Goal: Information Seeking & Learning: Learn about a topic

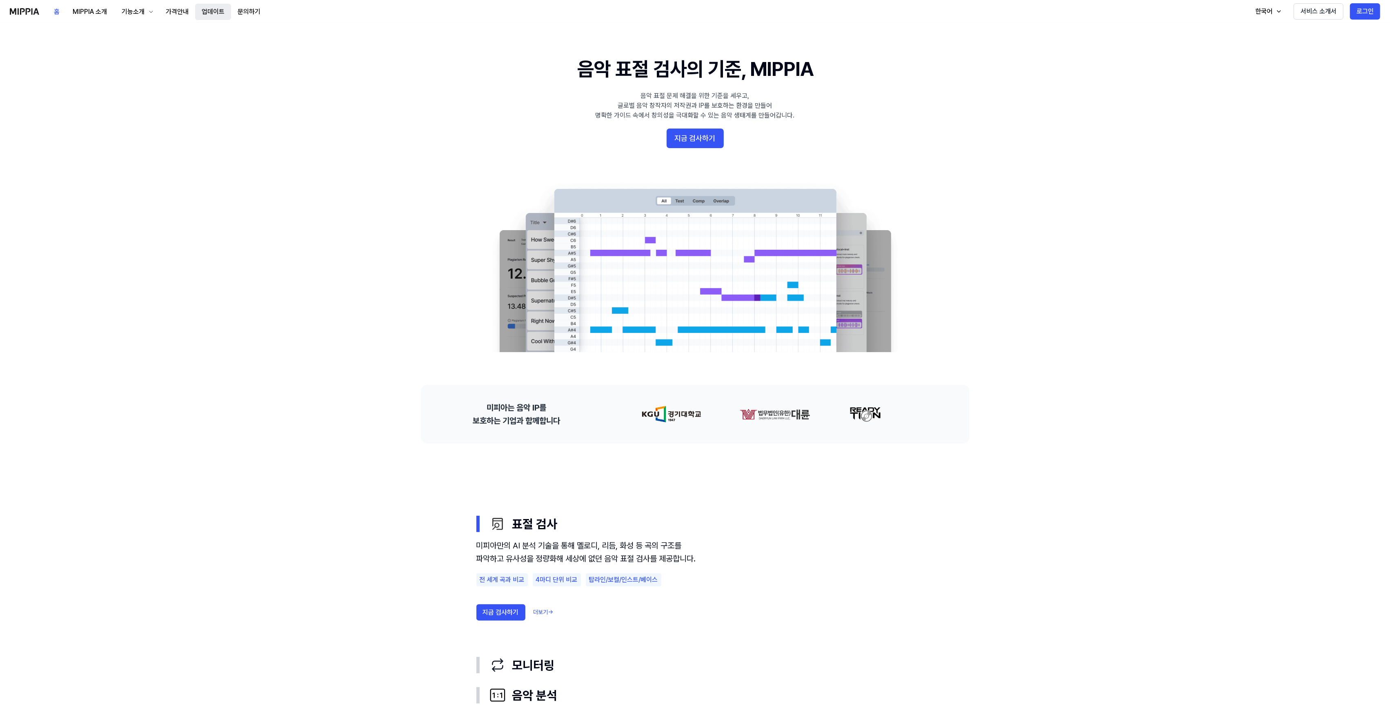
click at [207, 8] on button "업데이트" at bounding box center [213, 12] width 36 height 16
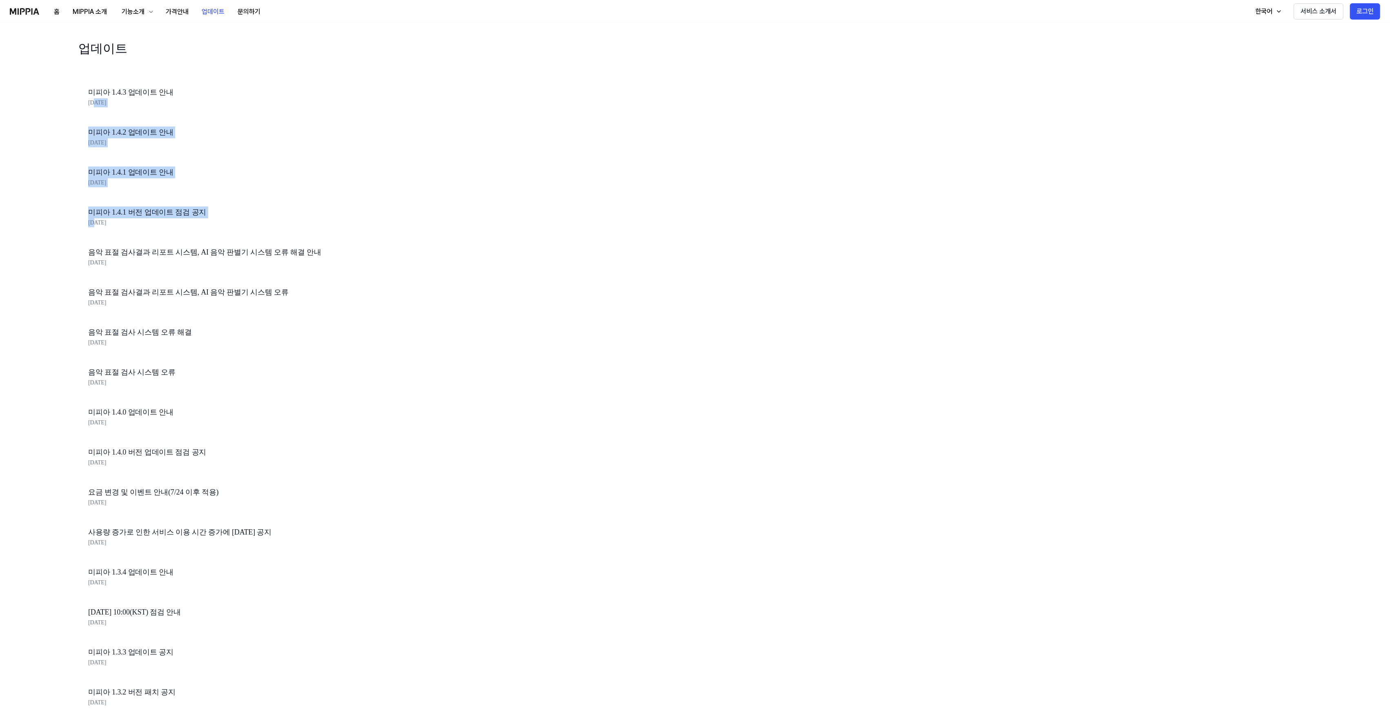
drag, startPoint x: 93, startPoint y: 105, endPoint x: 82, endPoint y: 38, distance: 68.4
click at [94, 226] on div "업데이트 미피아 1.4.3 업데이트 안내 [DATE] 미피아 1.4.2 업데이트 안내 [DATE] 미피아 1.4.1 업데이트 안내 [DATE]…" at bounding box center [226, 489] width 297 height 901
click at [84, 109] on div "미피아 1.4.3 업데이트 안내 [DATE]" at bounding box center [226, 98] width 297 height 40
drag, startPoint x: 87, startPoint y: 102, endPoint x: 138, endPoint y: 156, distance: 74.5
click at [138, 156] on div "업데이트 미피아 1.4.3 업데이트 안내 [DATE] 미피아 1.4.2 업데이트 안내 [DATE] 미피아 1.4.1 업데이트 안내 [DATE]…" at bounding box center [226, 489] width 297 height 901
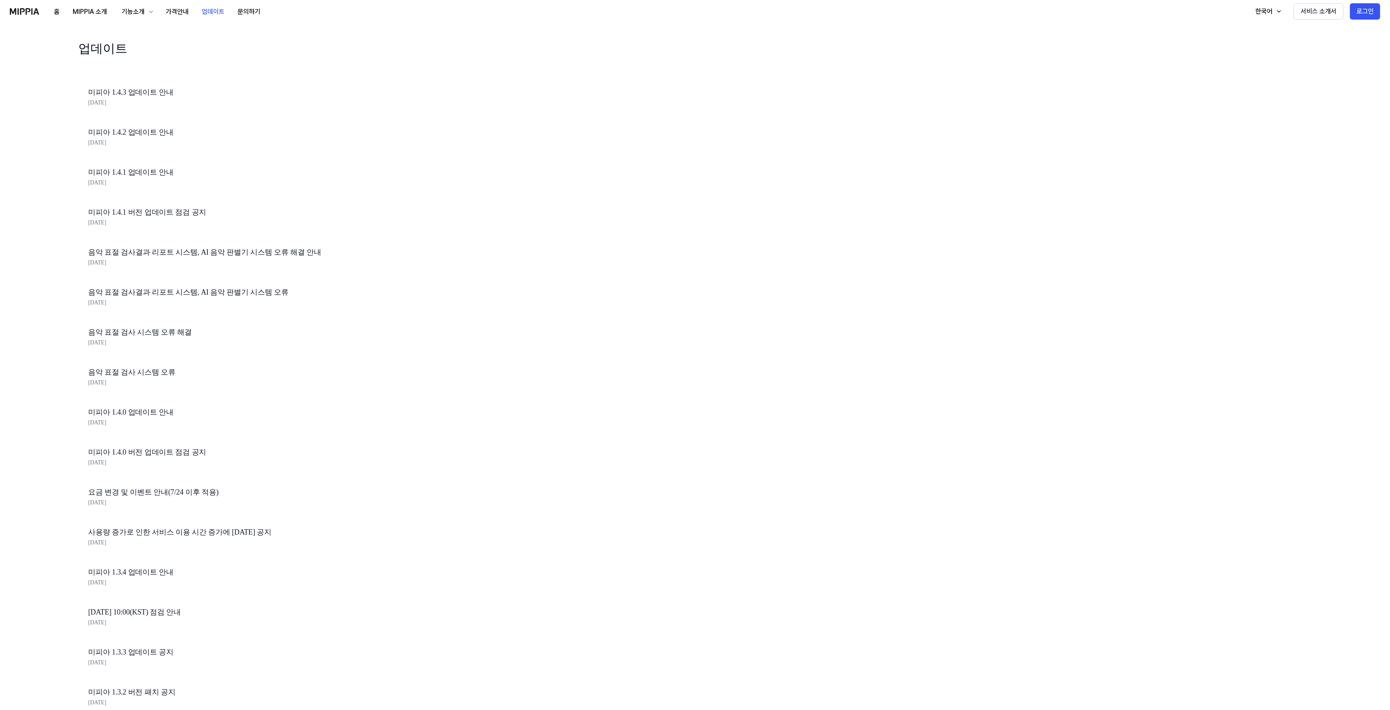
click at [84, 147] on div "미피아 1.4.2 업데이트 안내 [DATE]" at bounding box center [226, 138] width 297 height 40
click at [63, 9] on button "홈" at bounding box center [56, 12] width 19 height 16
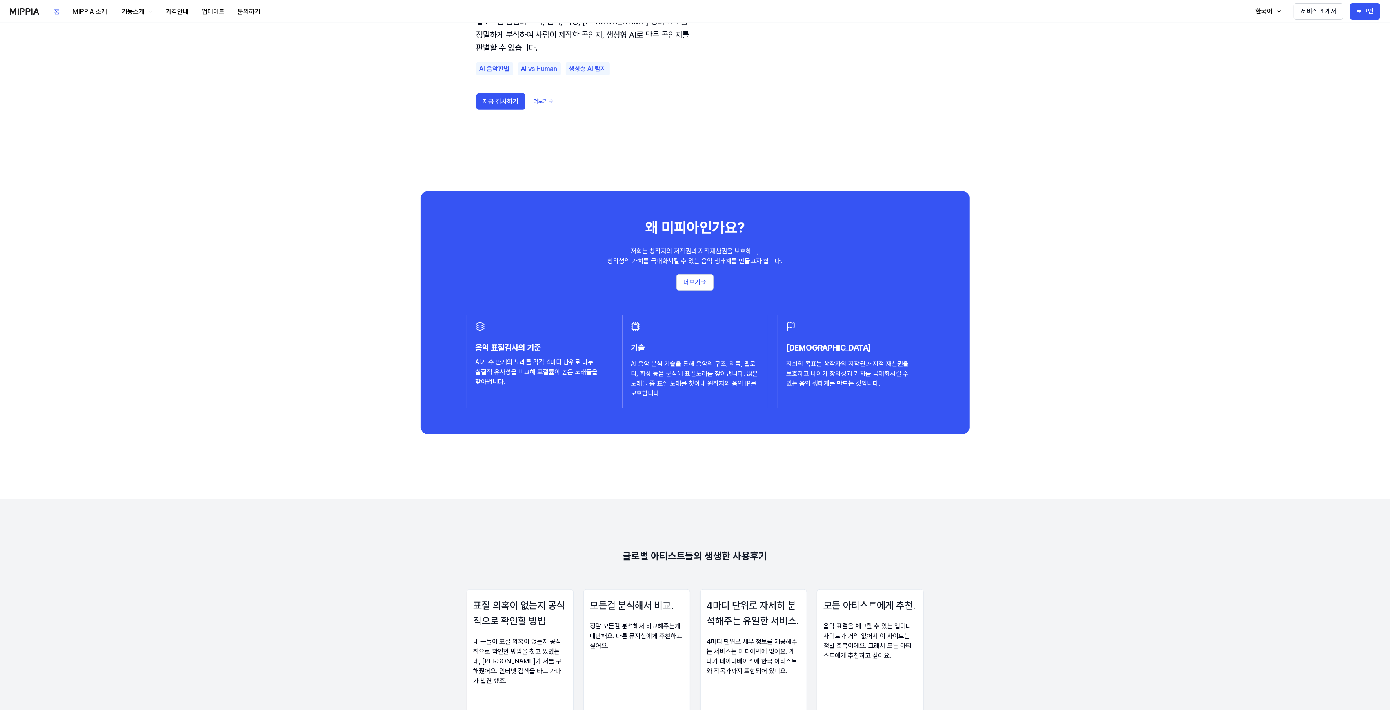
scroll to position [599, 0]
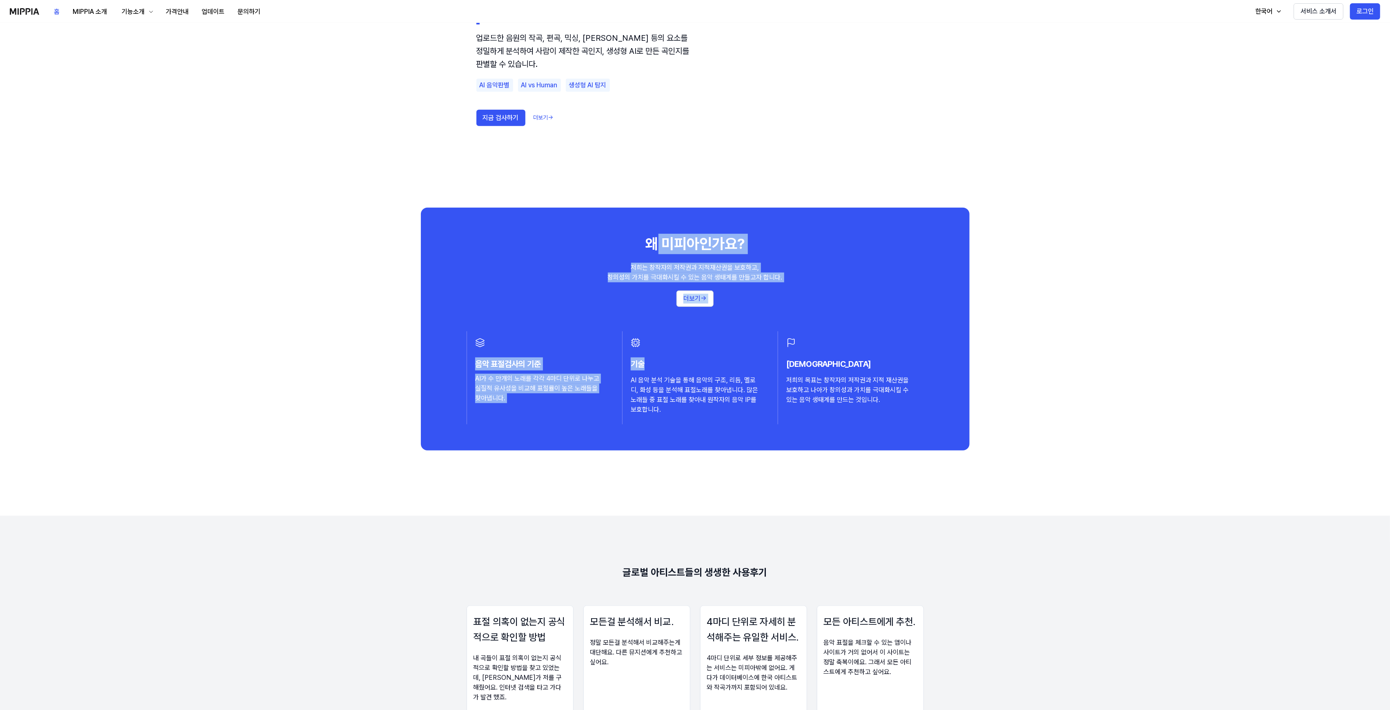
drag, startPoint x: 659, startPoint y: 239, endPoint x: 697, endPoint y: 343, distance: 111.1
click at [743, 353] on div "왜 미피아인가요? 저희는 창작자의 저작권과 지적재산권을 보호하고, 창의성의 가치를 극대화시킬 수 있는 음악 생태계를 만들고자 합니다. 더보기 …" at bounding box center [695, 329] width 549 height 243
click at [573, 363] on h3 "음악 표절검사의 기준" at bounding box center [539, 364] width 129 height 13
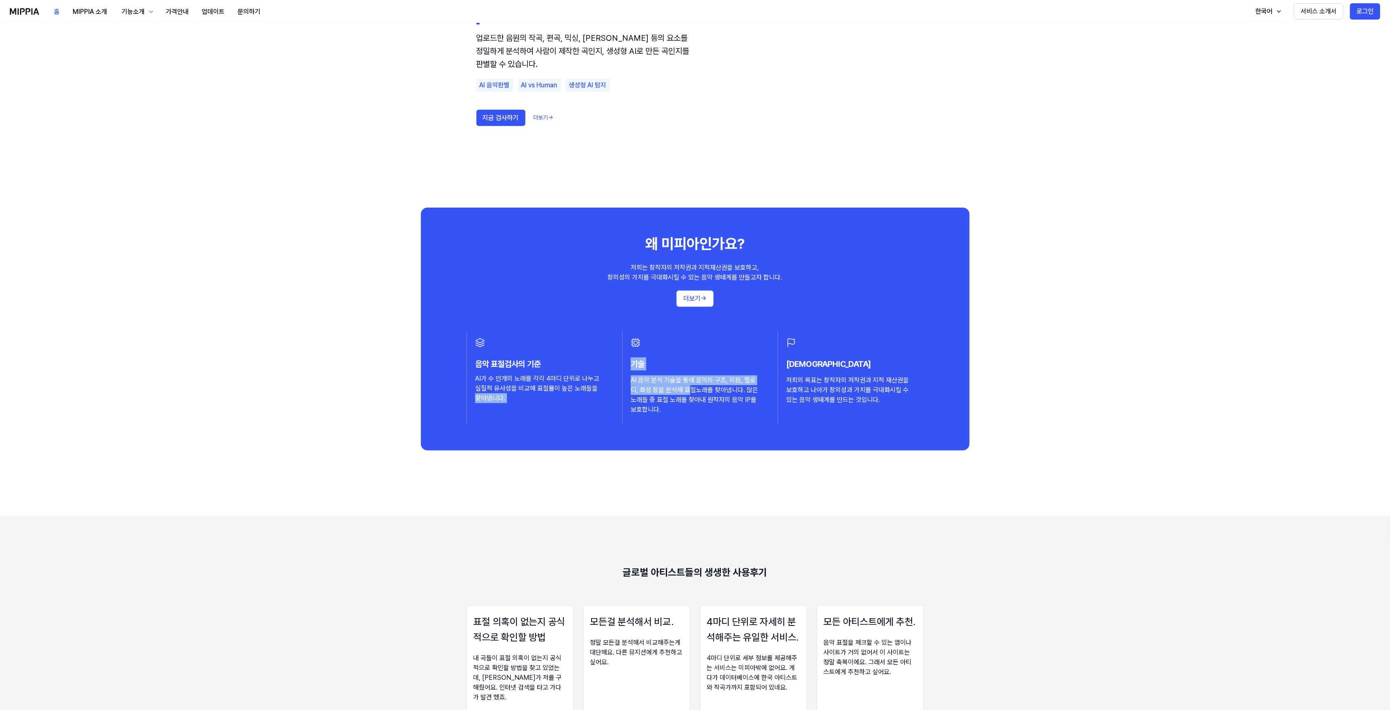
drag, startPoint x: 600, startPoint y: 384, endPoint x: 692, endPoint y: 392, distance: 91.8
click at [692, 392] on div "음악 표절검사의 기준 AI가 수 만개의 노래를 각각 4마디 단위로 나누고 실질적 유사성을 비교해 표절률이 높은 노래들을 찾아냅니다. 기술 AI…" at bounding box center [695, 378] width 457 height 93
drag, startPoint x: 828, startPoint y: 400, endPoint x: 881, endPoint y: 426, distance: 58.4
click at [881, 426] on div "왜 미피아인가요? 저희는 창작자의 저작권과 지적재산권을 보호하고, 창의성의 가치를 극대화시킬 수 있는 음악 생태계를 만들고자 합니다. 더보기 …" at bounding box center [695, 329] width 549 height 243
click at [683, 301] on button "더보기 →" at bounding box center [695, 299] width 37 height 16
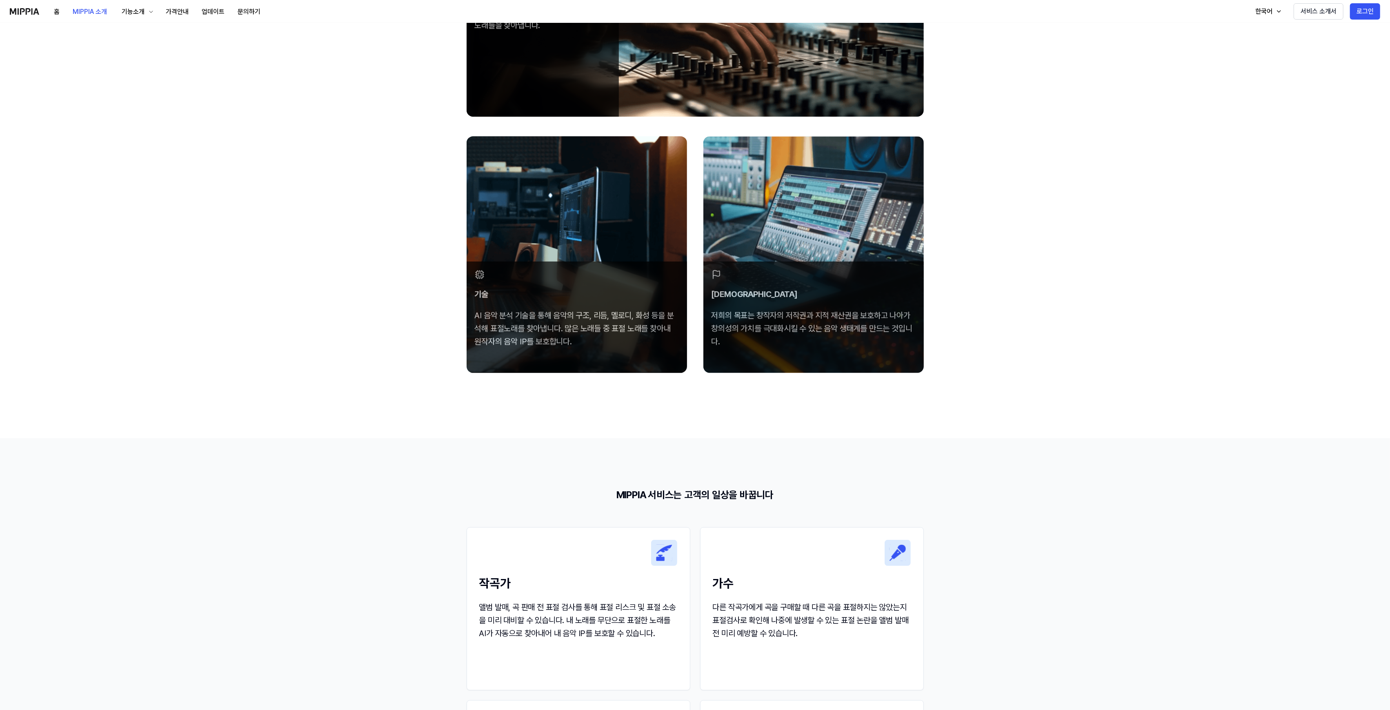
scroll to position [239, 0]
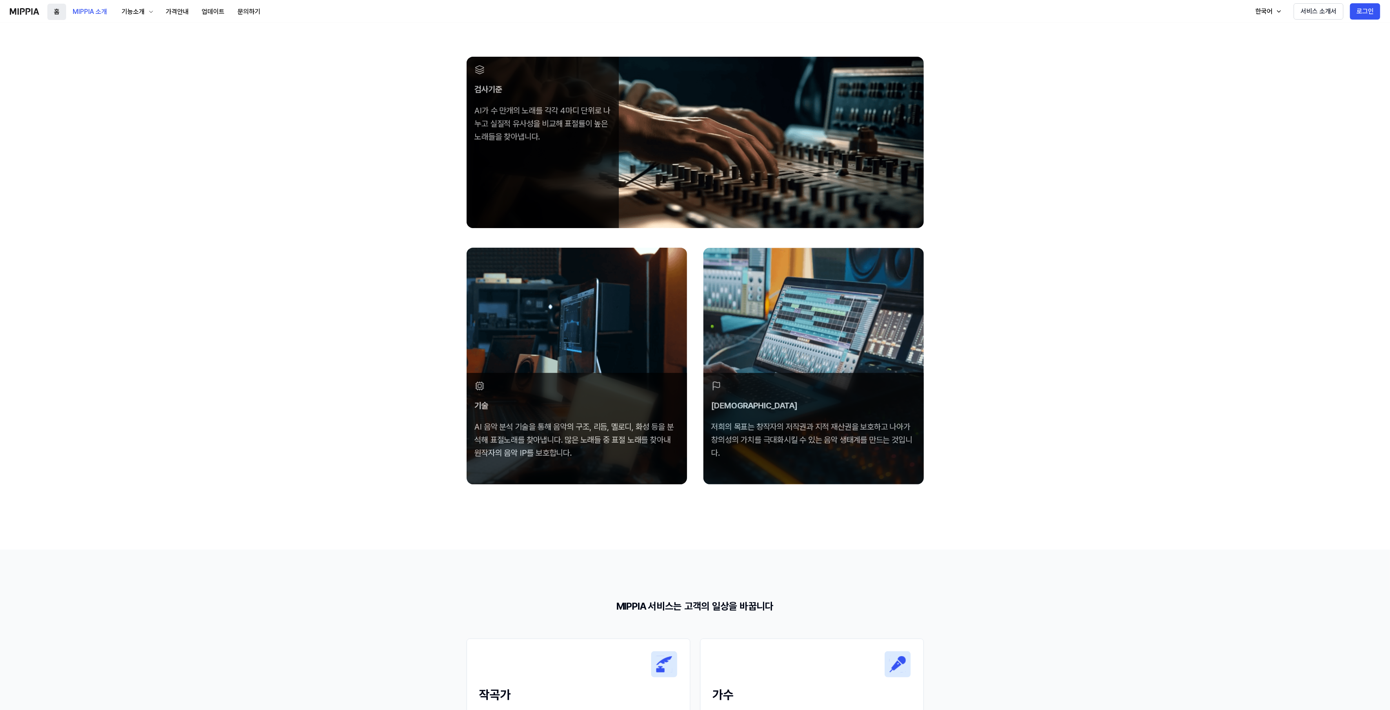
click at [58, 10] on button "홈" at bounding box center [56, 12] width 19 height 16
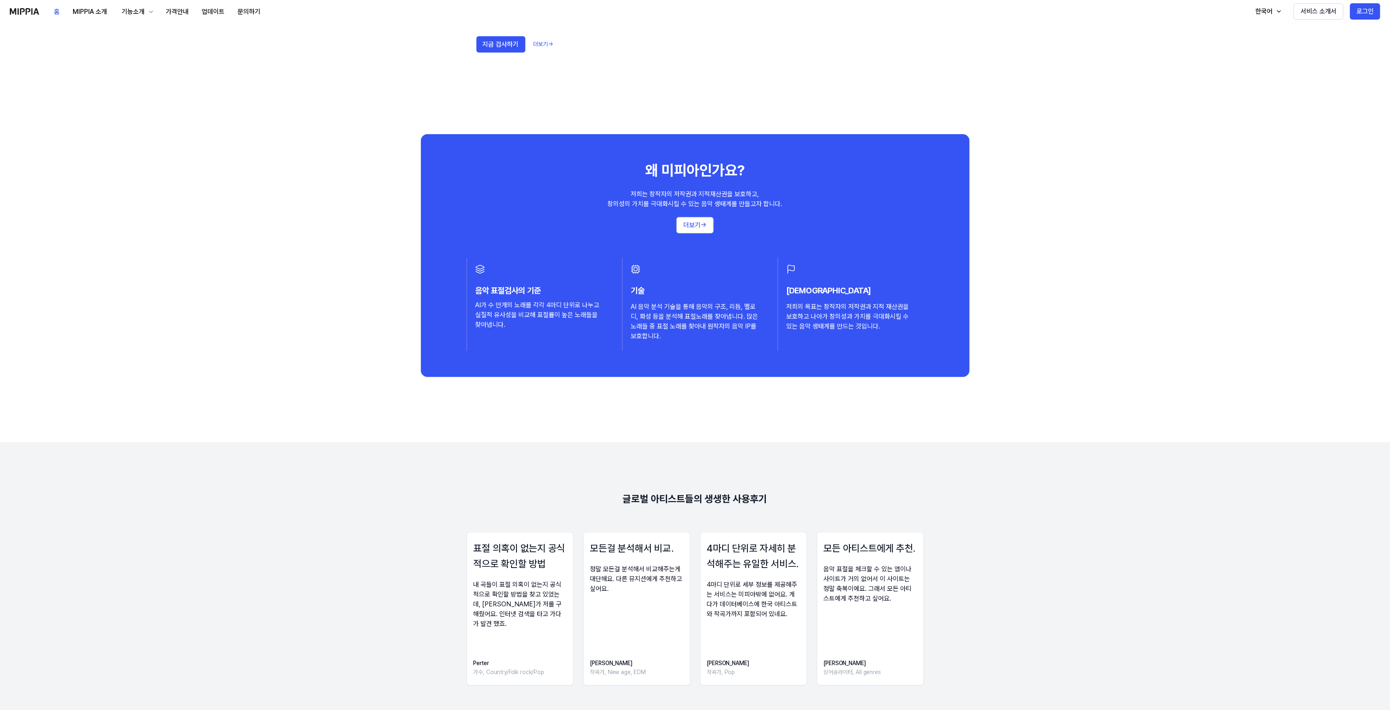
scroll to position [653, 0]
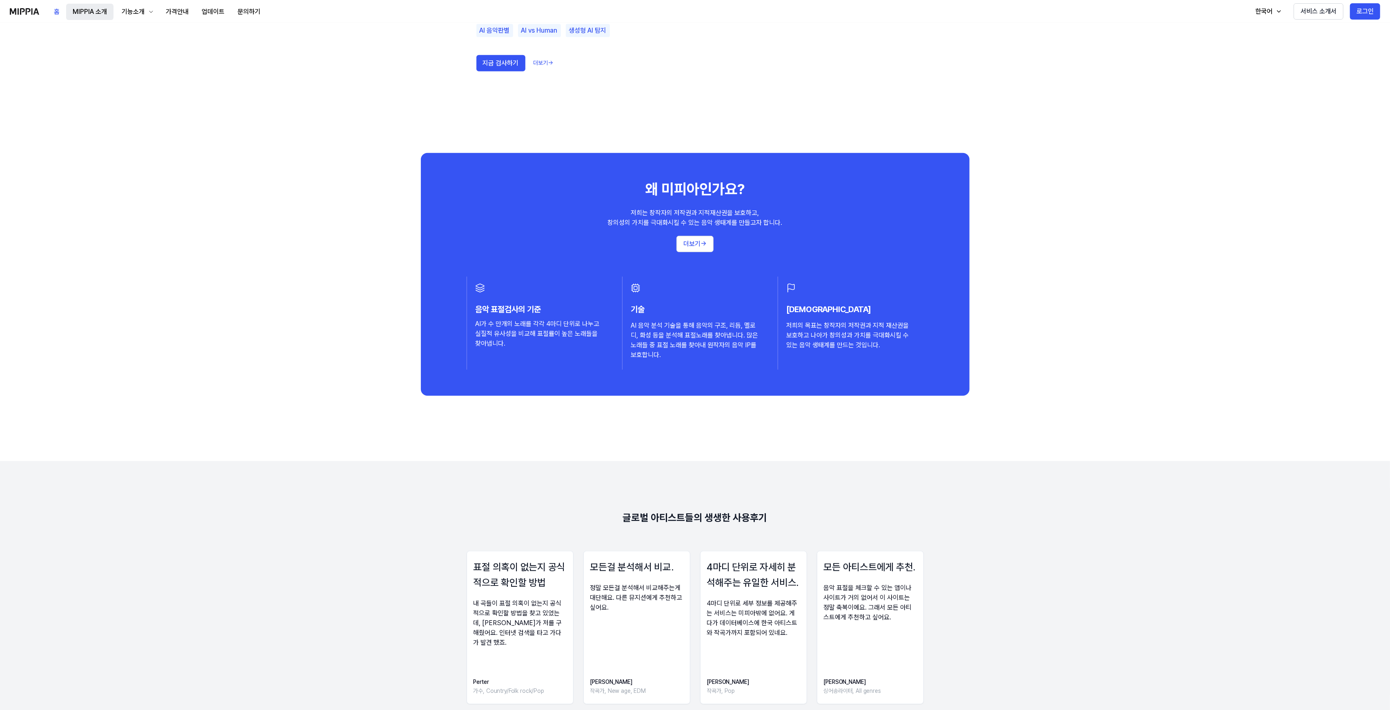
click at [77, 12] on button "MIPPIA 소개" at bounding box center [89, 12] width 47 height 16
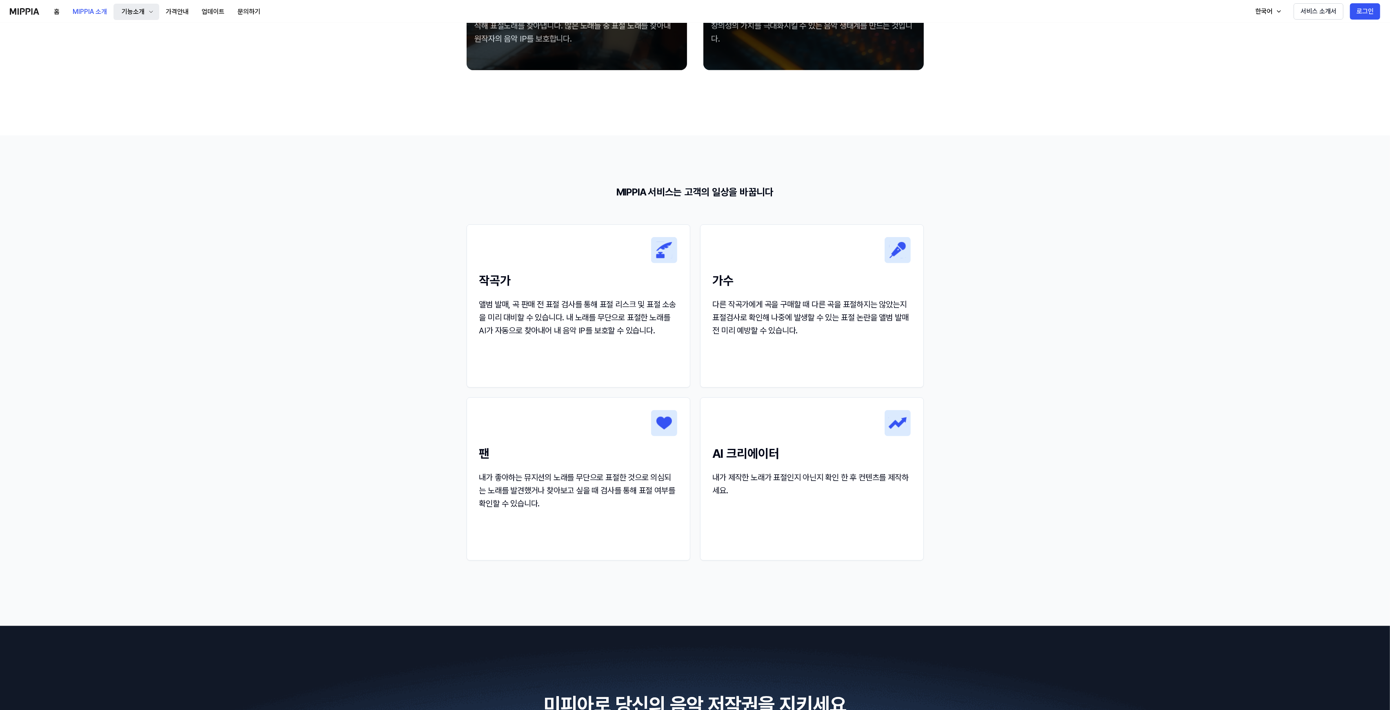
scroll to position [0, 0]
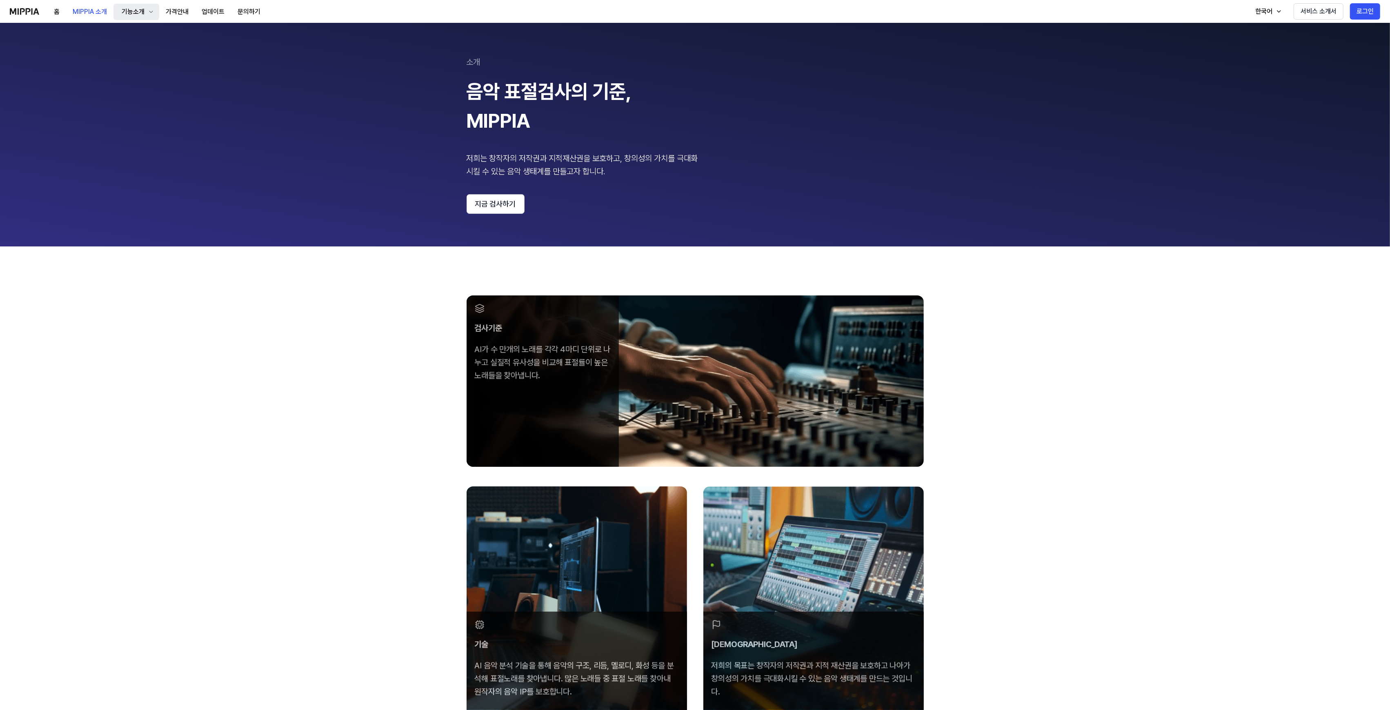
click at [139, 11] on div "기능소개" at bounding box center [133, 12] width 26 height 10
click at [174, 11] on button "가격안내" at bounding box center [177, 12] width 36 height 16
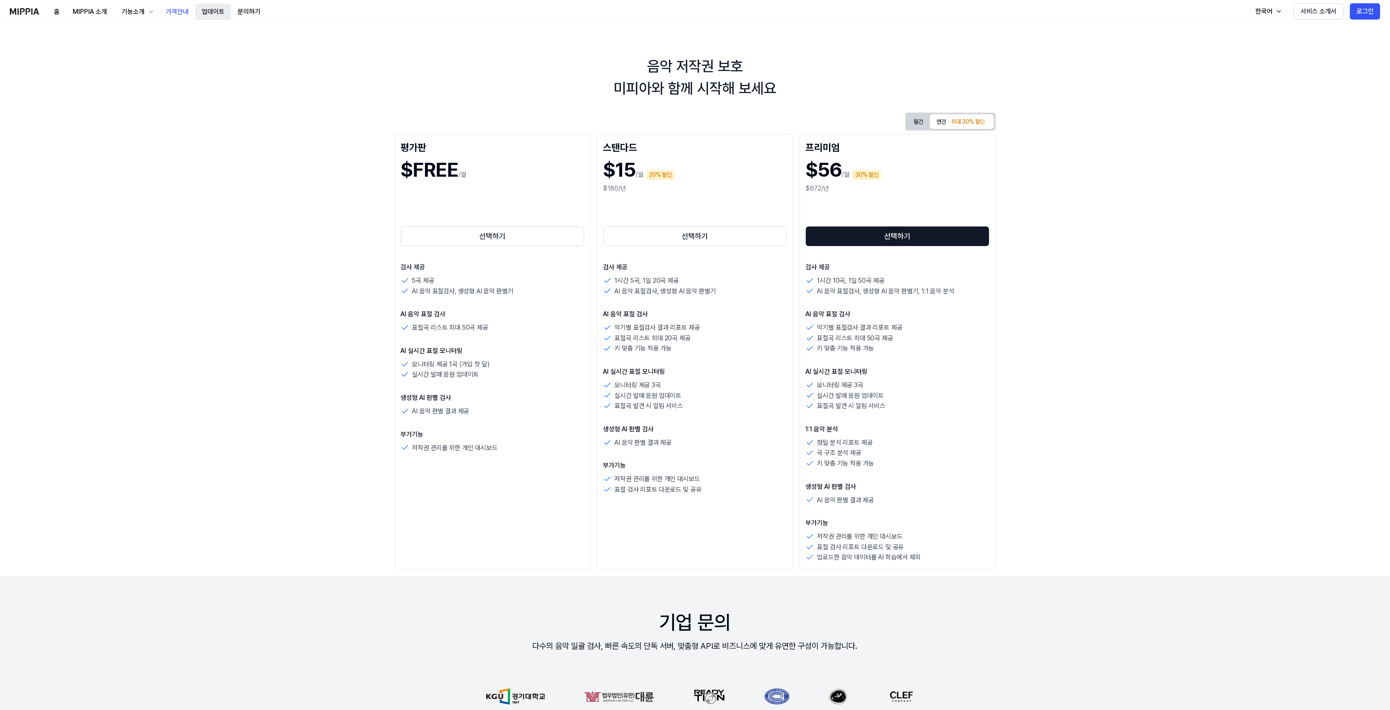
click at [218, 11] on button "업데이트" at bounding box center [213, 12] width 36 height 16
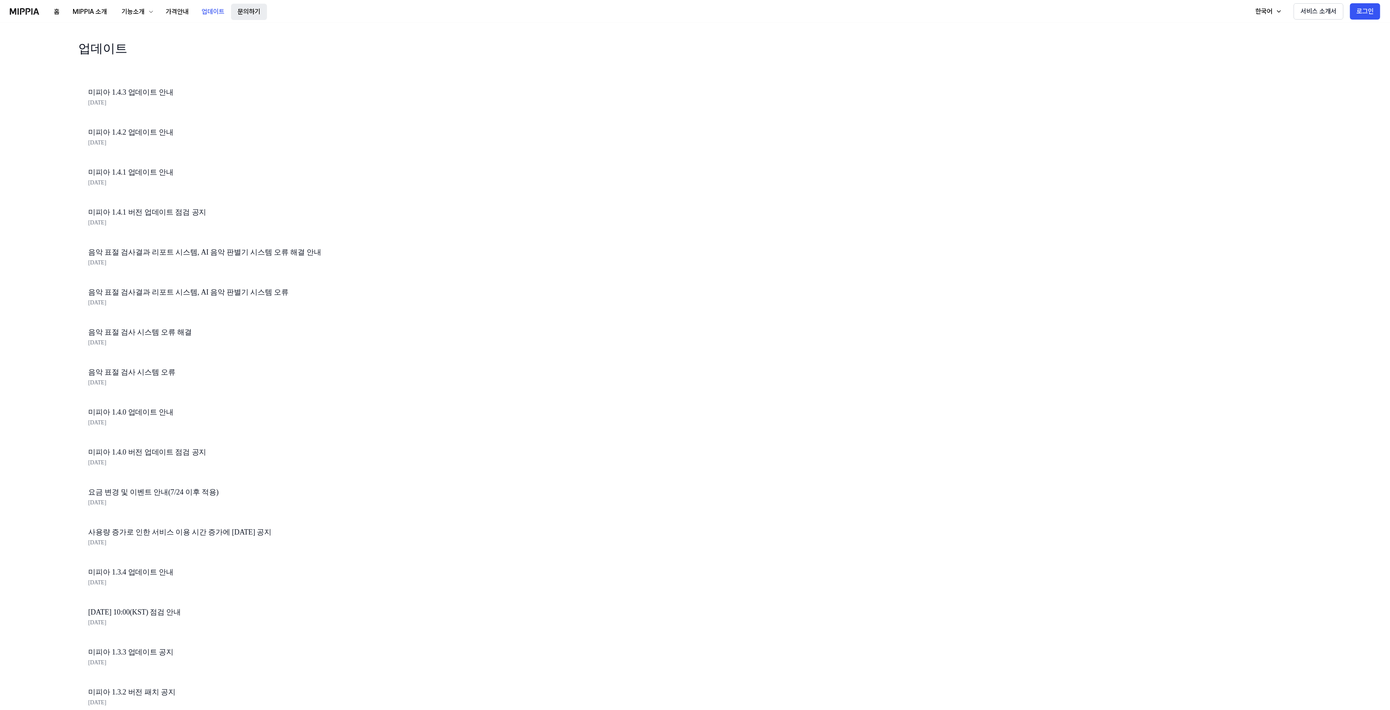
click at [257, 11] on button "문의하기" at bounding box center [249, 12] width 36 height 16
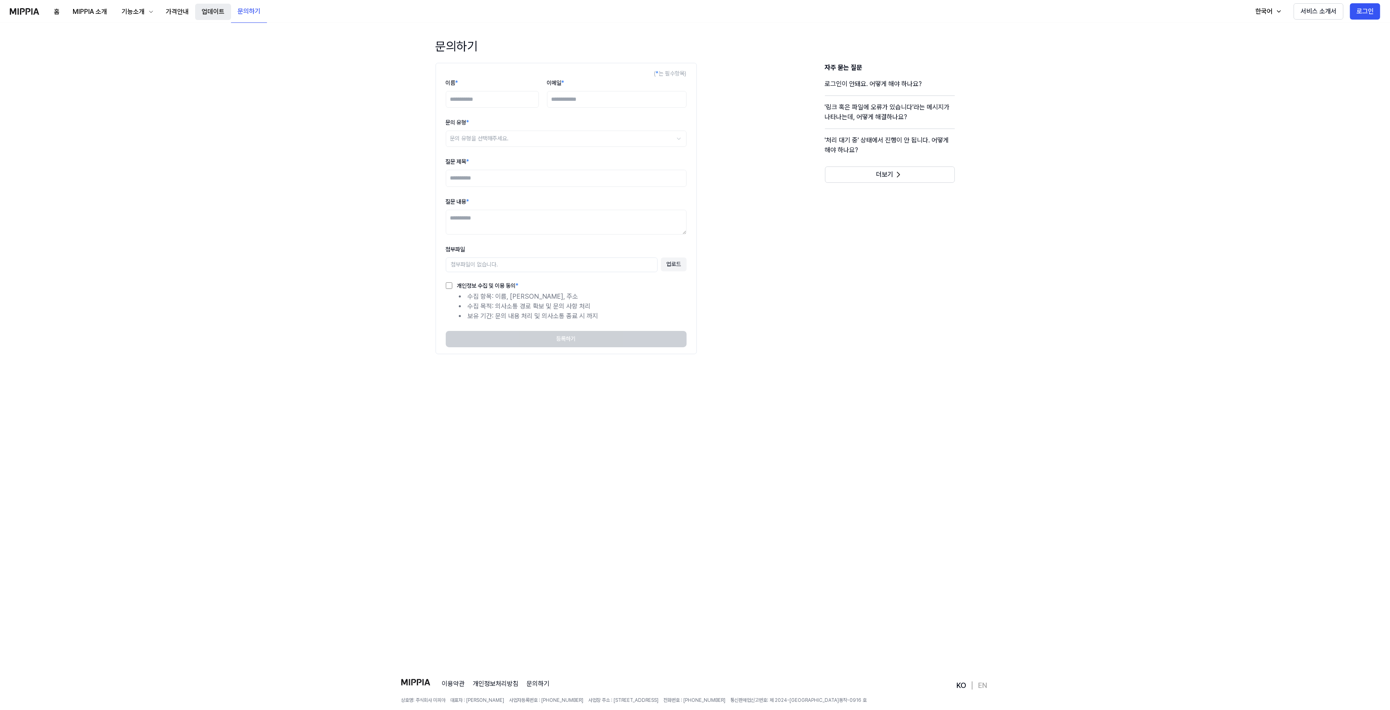
click at [205, 9] on button "업데이트" at bounding box center [213, 12] width 36 height 16
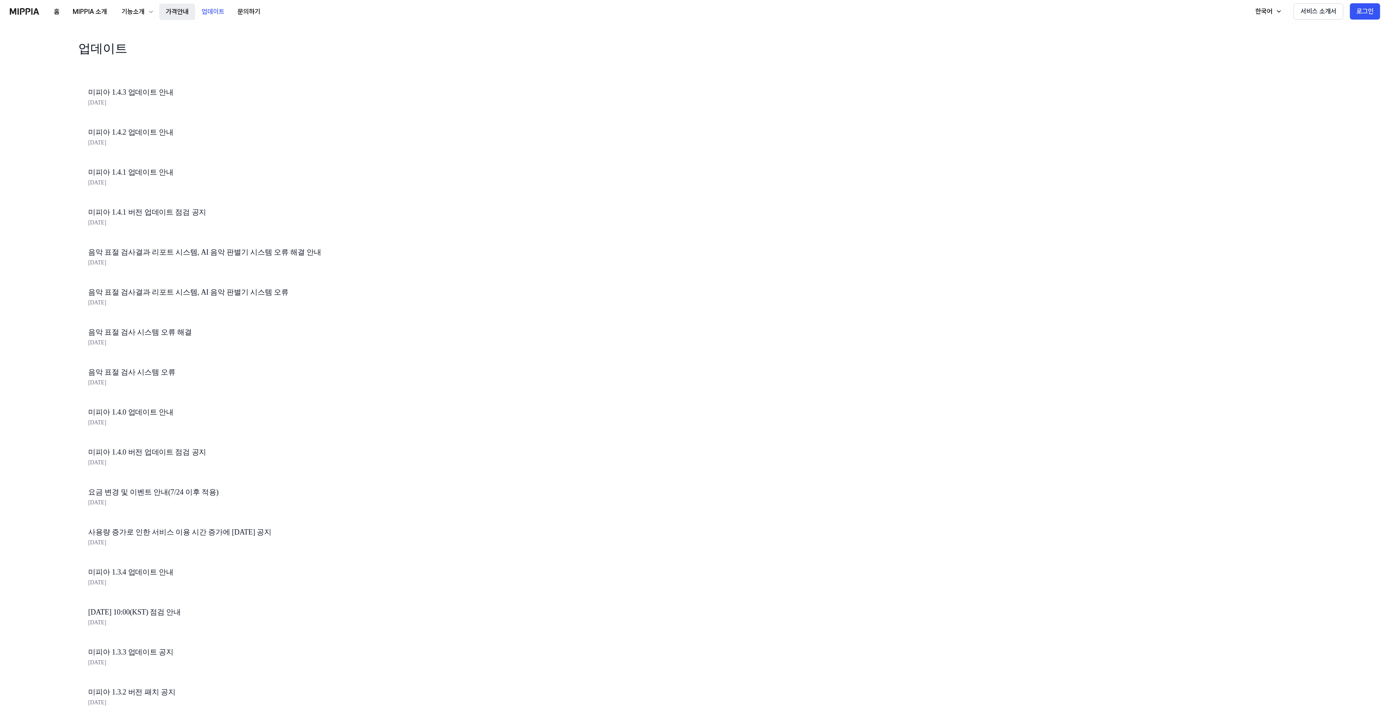
click at [181, 9] on button "가격안내" at bounding box center [177, 12] width 36 height 16
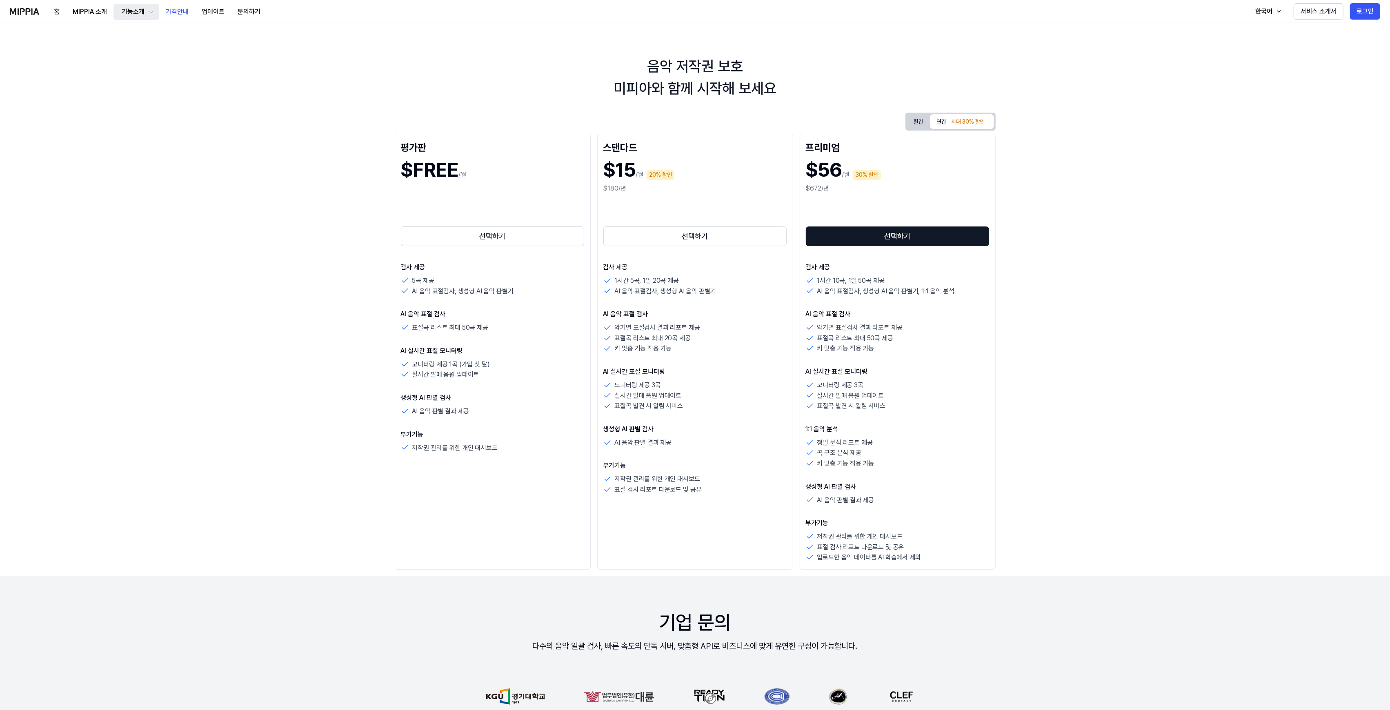
click at [134, 12] on div "기능소개" at bounding box center [133, 12] width 26 height 10
click at [86, 16] on button "MIPPIA 소개" at bounding box center [89, 12] width 47 height 16
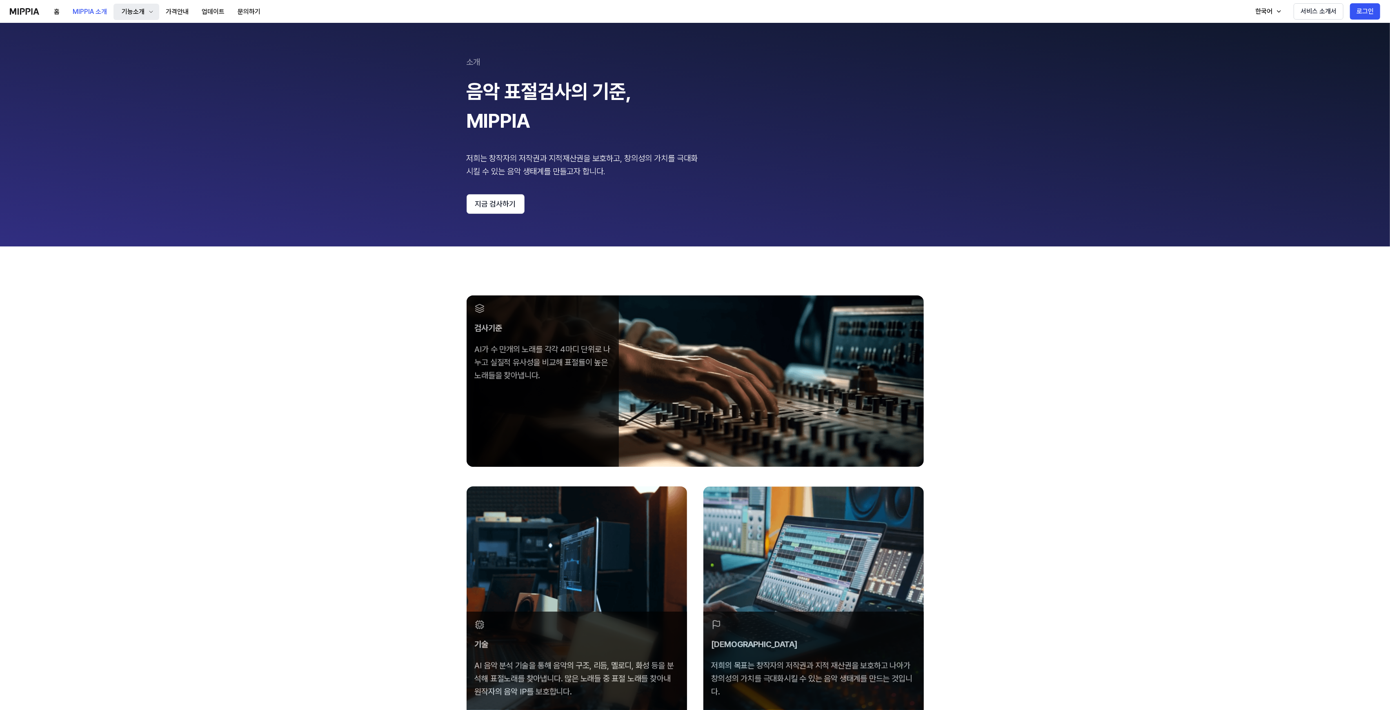
click at [119, 15] on button "기능소개" at bounding box center [137, 12] width 46 height 16
click at [47, 14] on button "홈" at bounding box center [56, 12] width 19 height 16
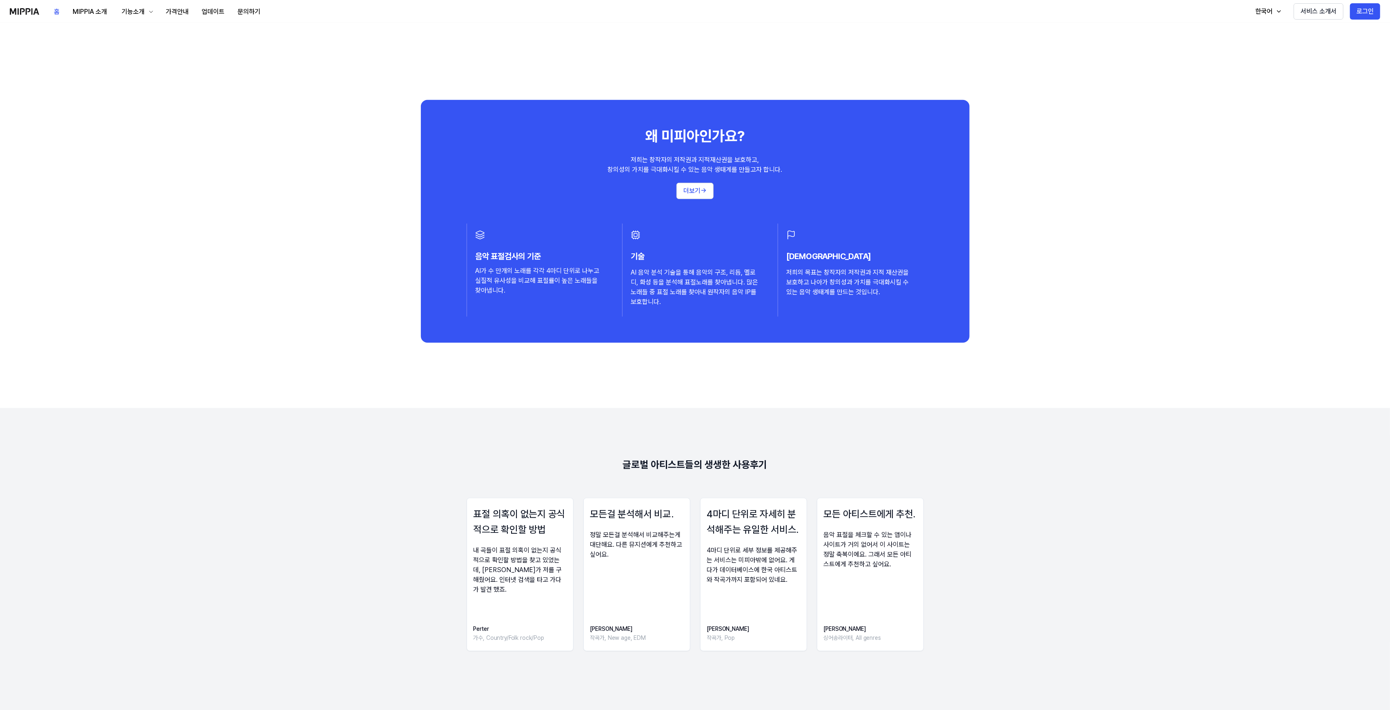
scroll to position [708, 0]
